Goal: Transaction & Acquisition: Purchase product/service

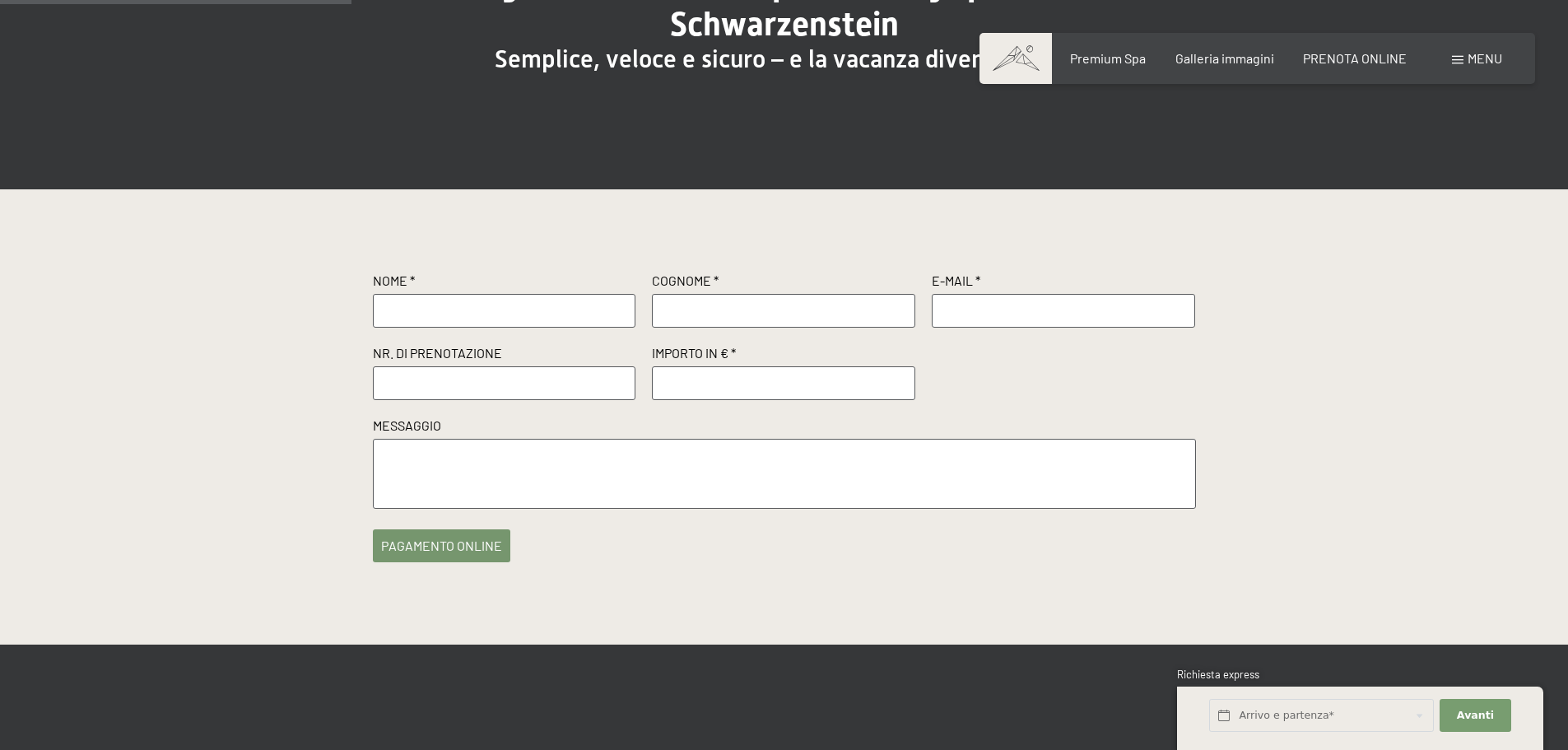
scroll to position [247, 0]
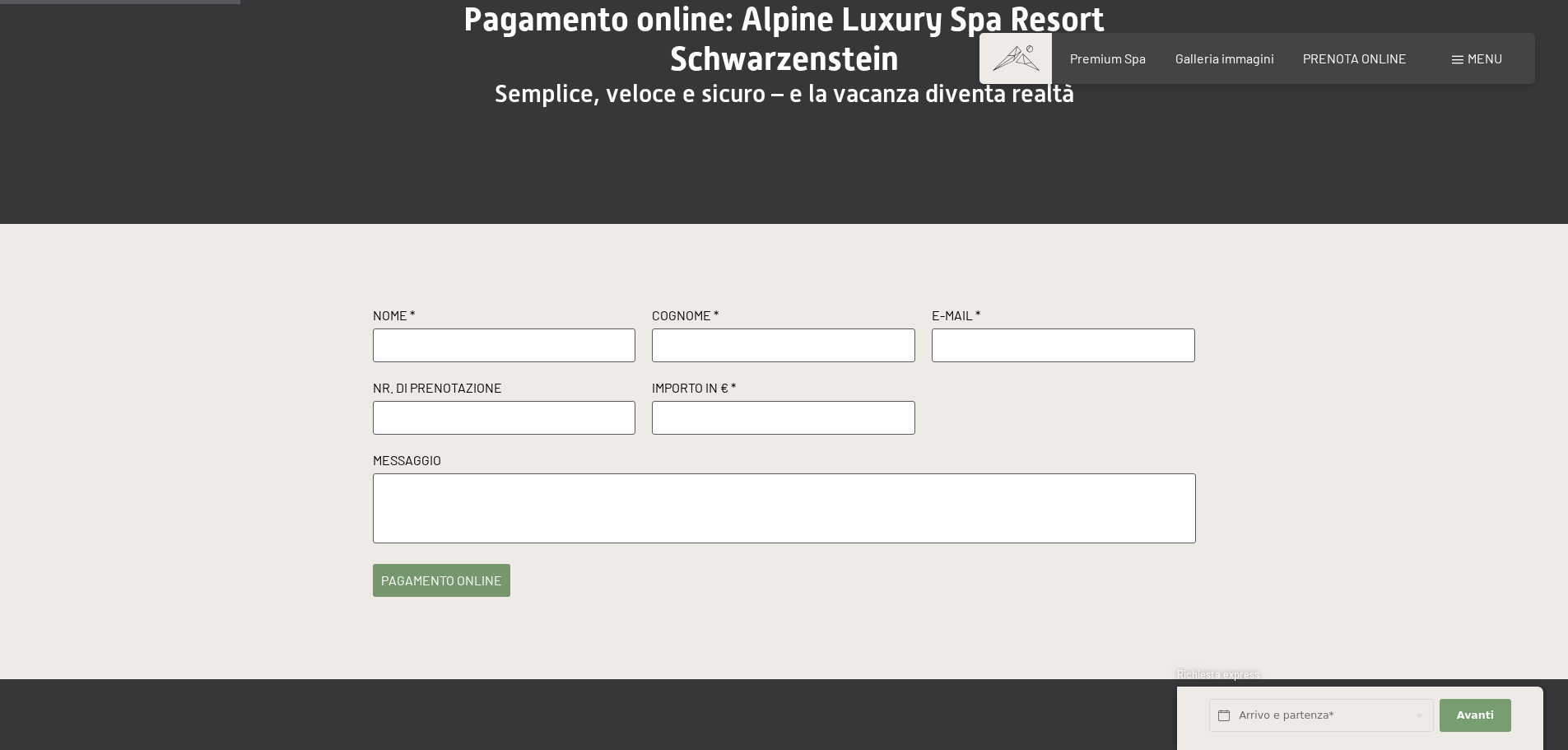
click at [523, 344] on input "text" at bounding box center [504, 344] width 264 height 33
type input "Antonella"
type input "BIASCO"
type input "[EMAIL_ADDRESS][DOMAIN_NAME]"
click at [515, 421] on input "text" at bounding box center [504, 417] width 264 height 33
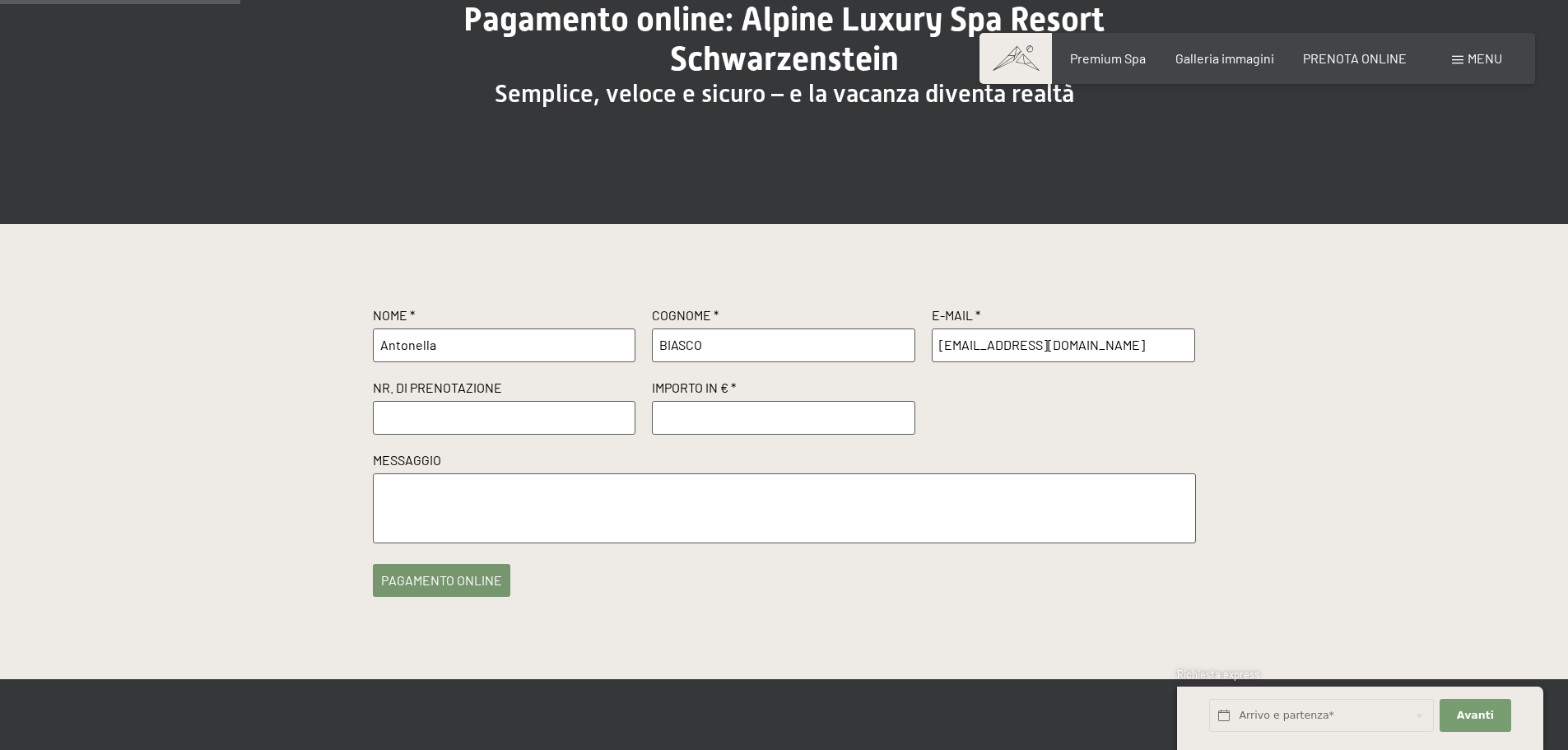
type input "R71397"
click at [674, 416] on span "Consenso marketing*" at bounding box center [688, 424] width 124 height 17
click at [618, 416] on input "Consenso marketing*" at bounding box center [610, 424] width 17 height 17
checkbox input "false"
click at [794, 416] on input "number" at bounding box center [784, 417] width 264 height 33
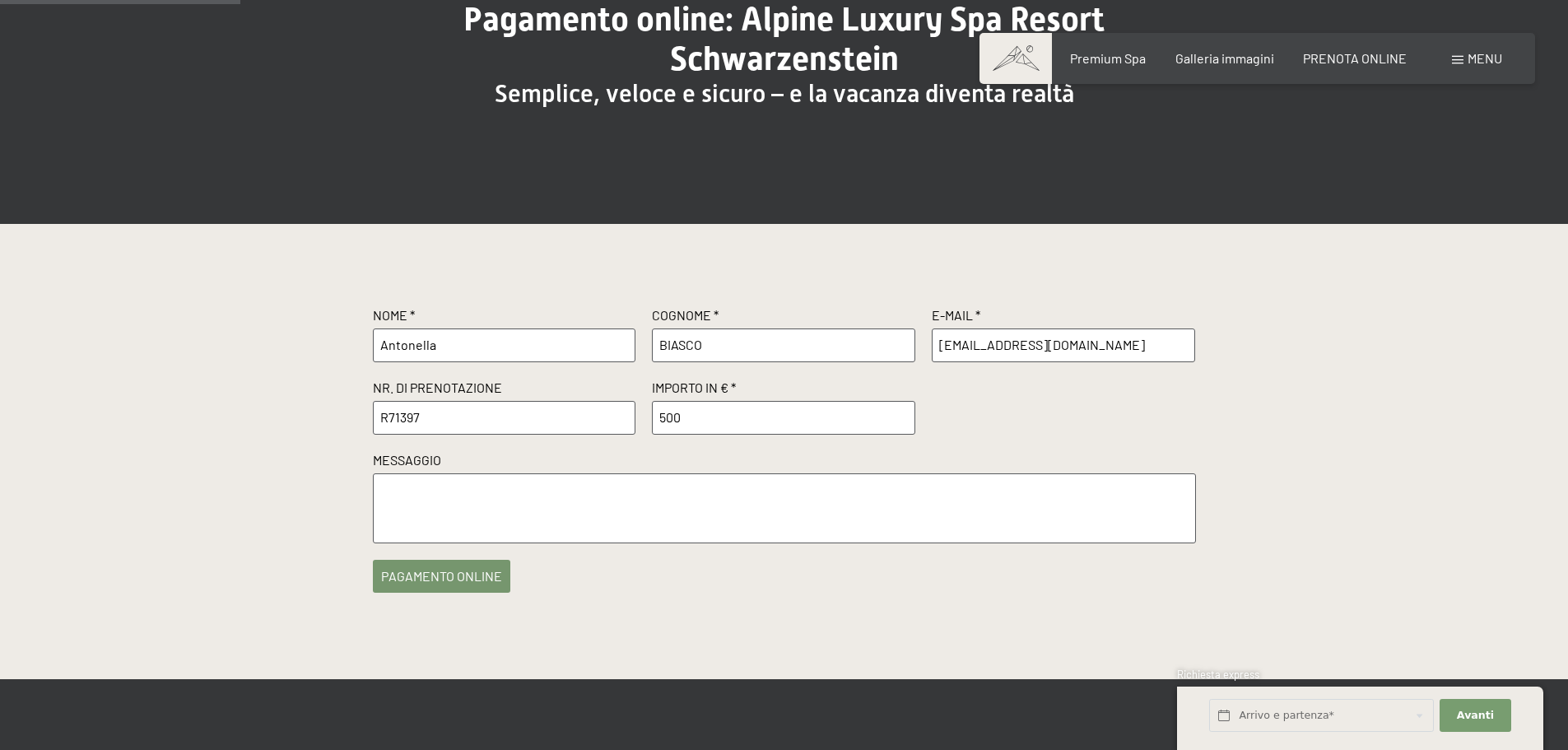
type input "500"
click at [423, 573] on button "pagamento online" at bounding box center [441, 576] width 137 height 33
